Goal: Complete application form

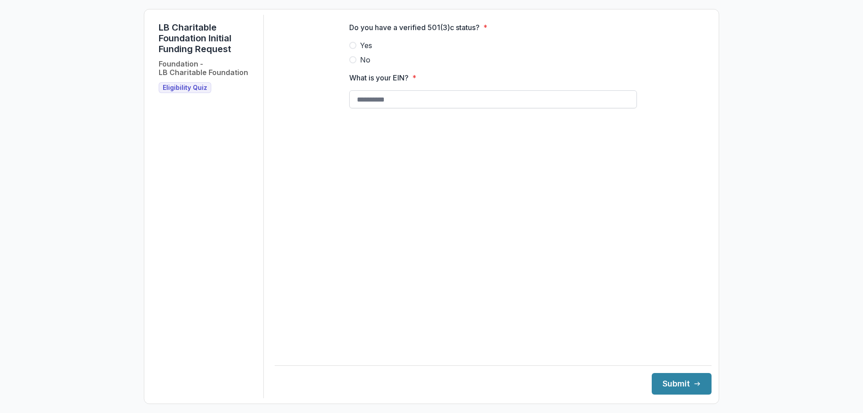
click at [375, 108] on input "What is your EIN? *" at bounding box center [493, 99] width 288 height 18
type input "**********"
click at [679, 390] on button "Submit" at bounding box center [682, 384] width 60 height 22
drag, startPoint x: 364, startPoint y: 192, endPoint x: 377, endPoint y: 112, distance: 81.5
click at [366, 183] on main "**********" at bounding box center [493, 181] width 437 height 332
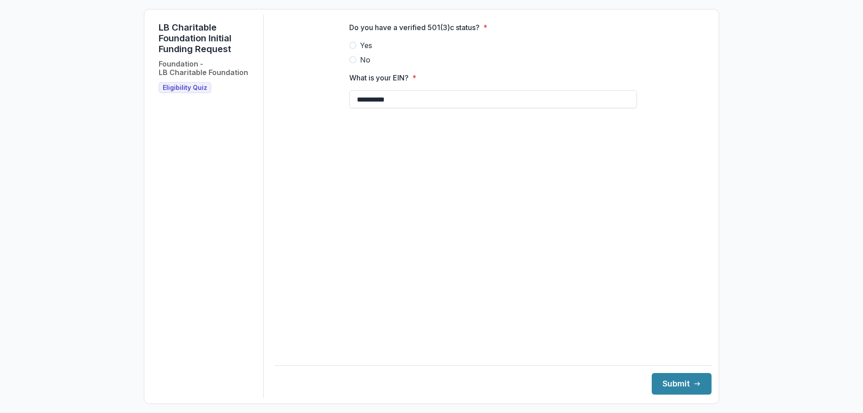
click at [353, 49] on span at bounding box center [352, 45] width 7 height 7
click at [676, 389] on button "Submit" at bounding box center [682, 384] width 60 height 22
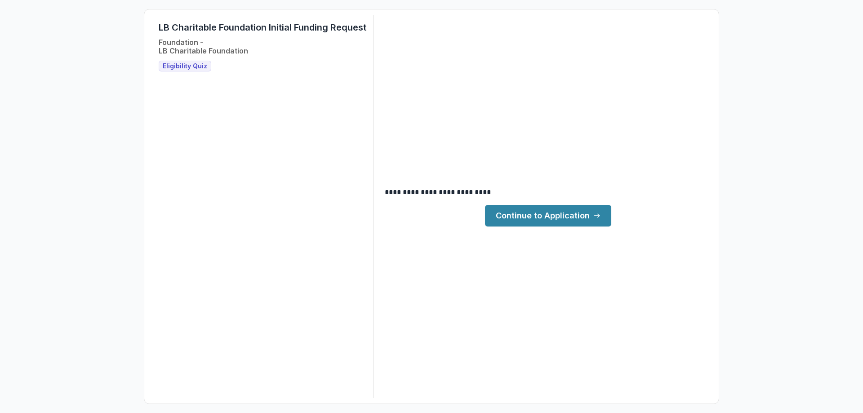
click at [518, 214] on link "Continue to Application" at bounding box center [548, 216] width 126 height 22
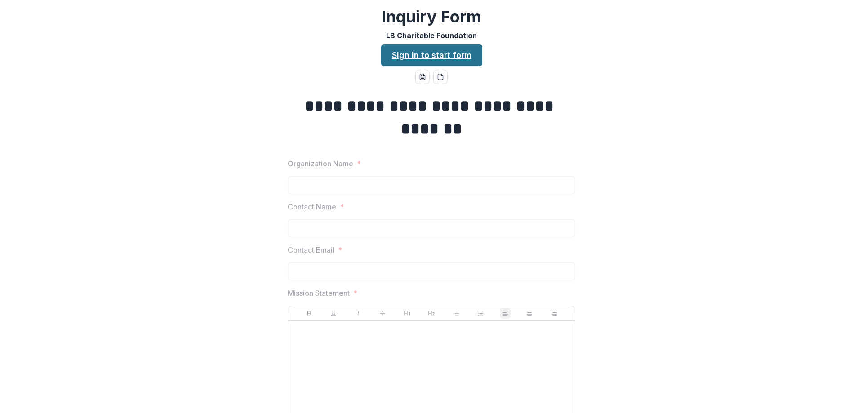
click at [430, 55] on link "Sign in to start form" at bounding box center [431, 56] width 101 height 22
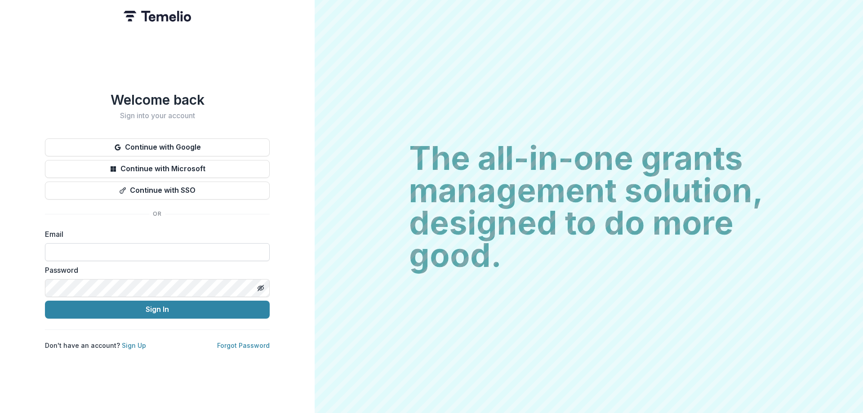
click at [143, 250] on input at bounding box center [157, 252] width 225 height 18
type input "**********"
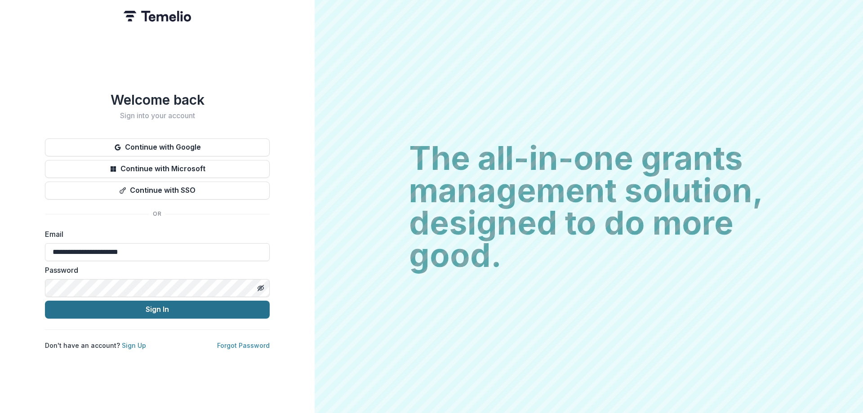
click at [163, 304] on button "Sign In" at bounding box center [157, 310] width 225 height 18
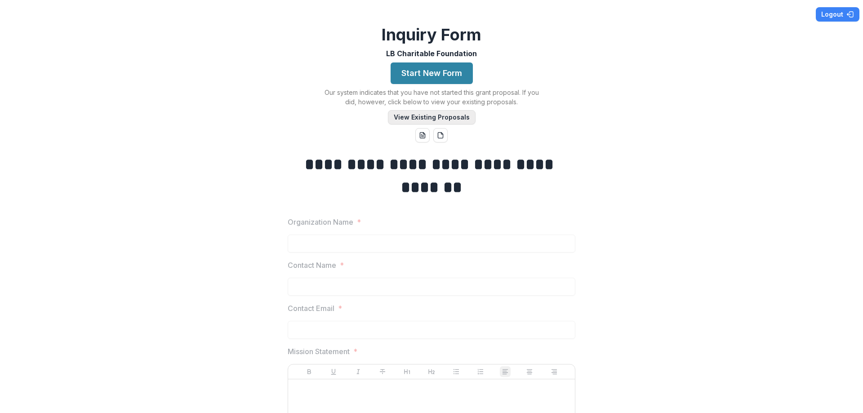
click at [447, 116] on button "View Existing Proposals" at bounding box center [432, 117] width 88 height 14
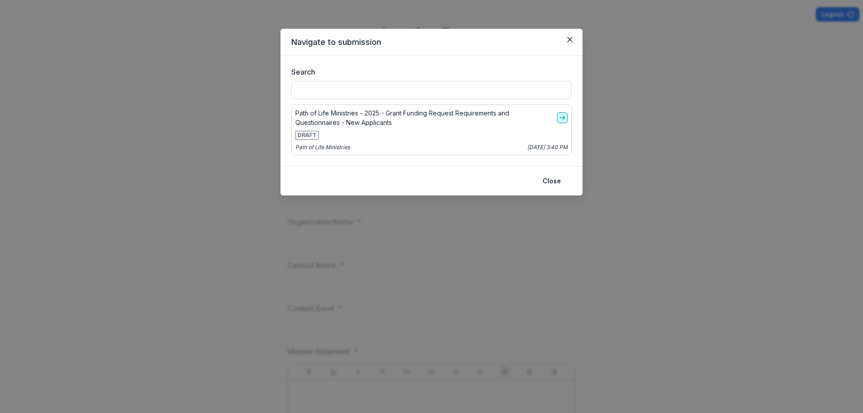
click at [563, 119] on polyline "go-to" at bounding box center [564, 118] width 2 height 4
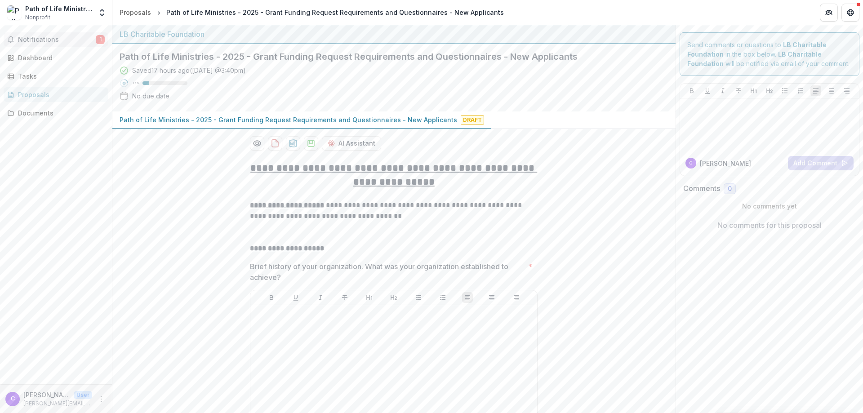
click at [51, 39] on span "Notifications" at bounding box center [57, 40] width 78 height 8
click at [304, 36] on div "LB Charitable Foundation" at bounding box center [394, 34] width 549 height 11
click at [66, 41] on span "Notifications" at bounding box center [57, 40] width 78 height 8
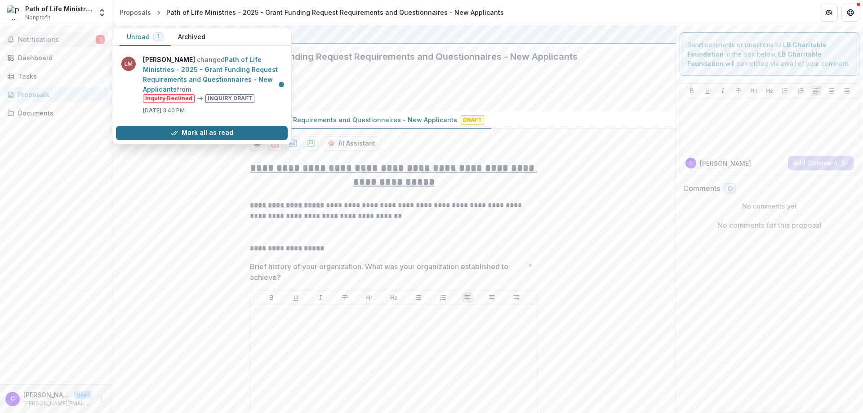
click at [220, 133] on button "Mark all as read" at bounding box center [202, 133] width 172 height 14
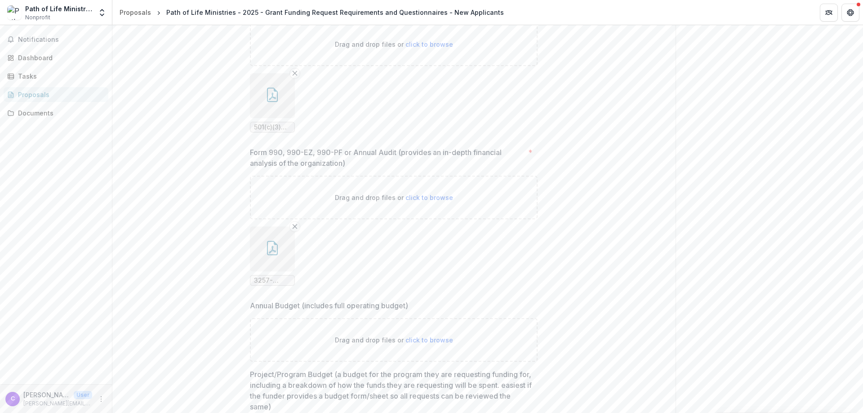
scroll to position [4401, 0]
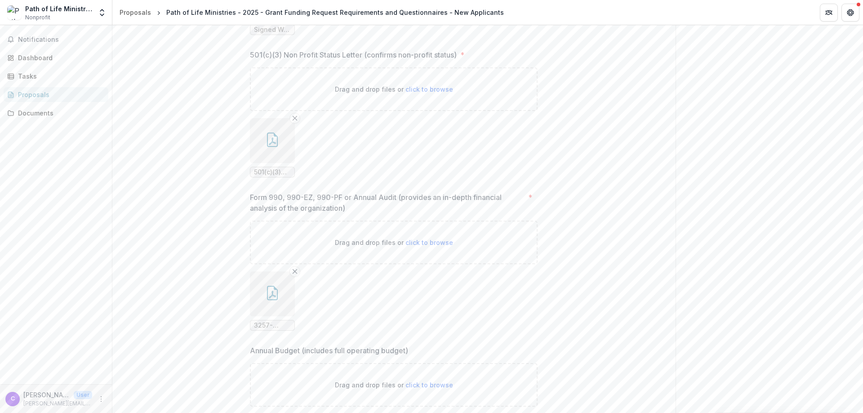
click at [275, 298] on icon "button" at bounding box center [272, 293] width 14 height 14
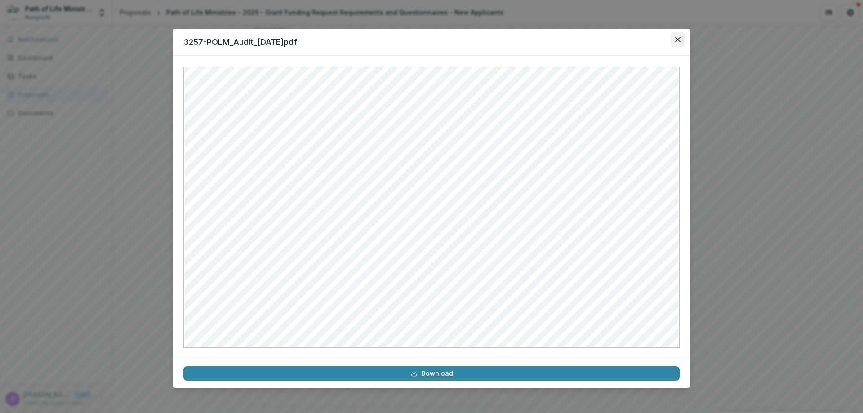
click at [677, 40] on icon "Close" at bounding box center [677, 39] width 5 height 5
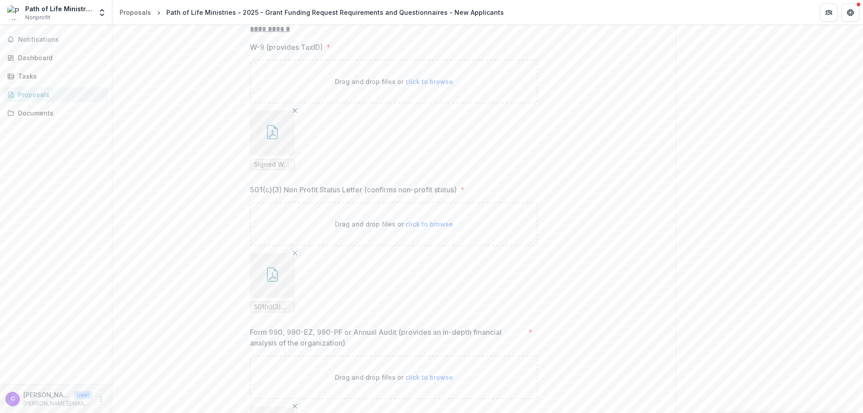
scroll to position [4222, 0]
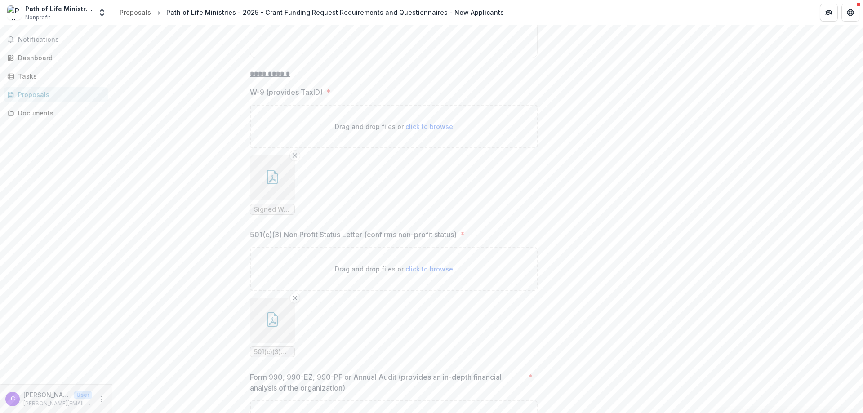
click at [268, 178] on icon "button" at bounding box center [272, 177] width 14 height 14
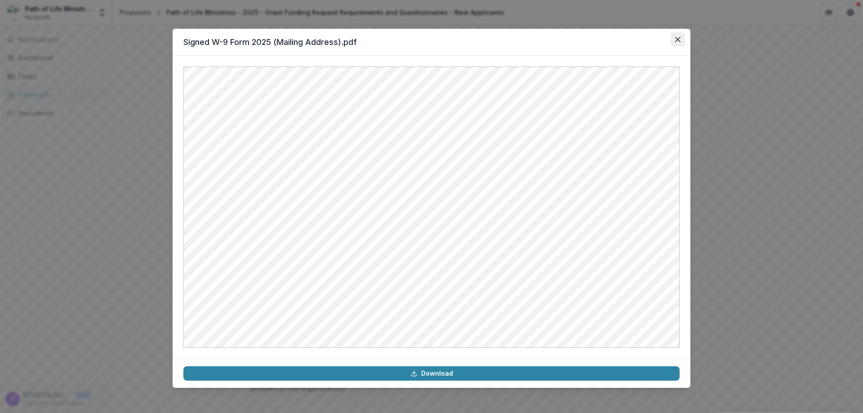
click at [679, 42] on icon "Close" at bounding box center [677, 39] width 5 height 5
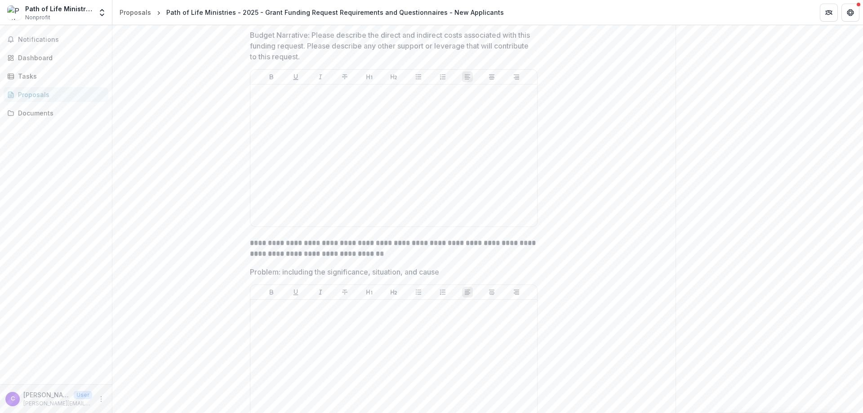
scroll to position [3232, 0]
